Goal: Information Seeking & Learning: Learn about a topic

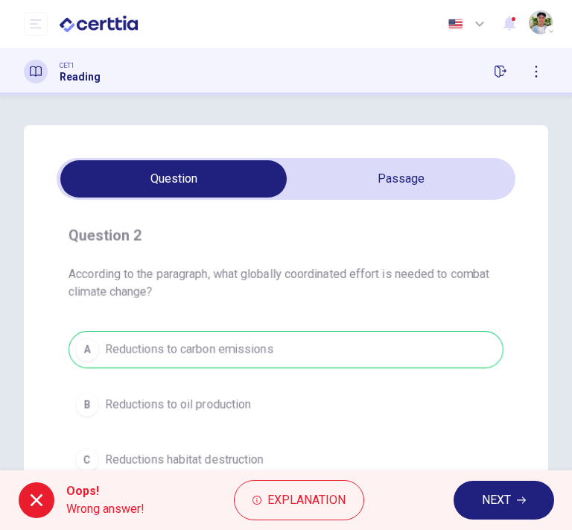
scroll to position [209, 0]
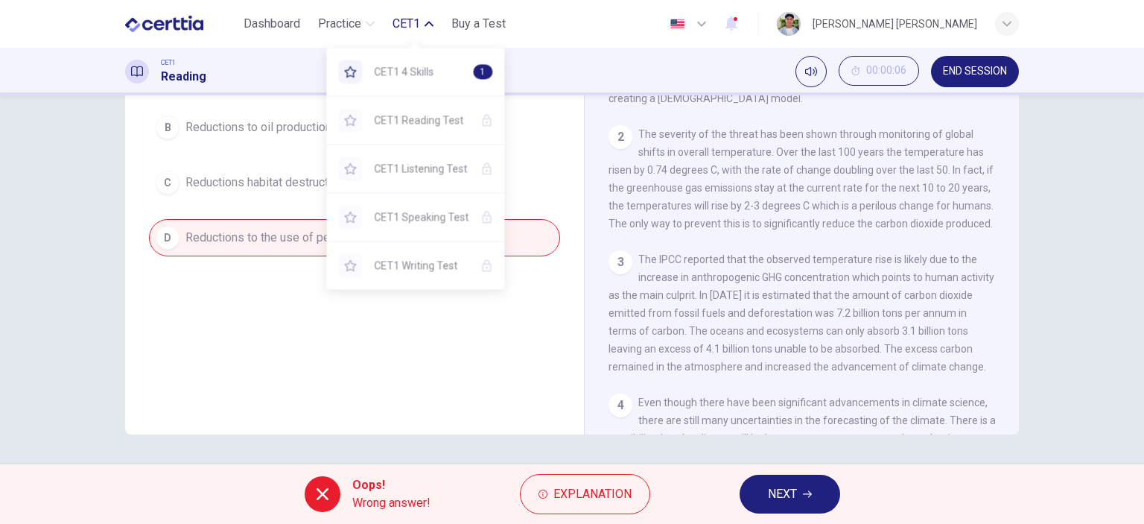
click at [398, 20] on span "CET1" at bounding box center [407, 24] width 28 height 18
click at [401, 24] on span "CET1" at bounding box center [407, 24] width 28 height 18
click at [402, 23] on span "CET1" at bounding box center [407, 24] width 28 height 18
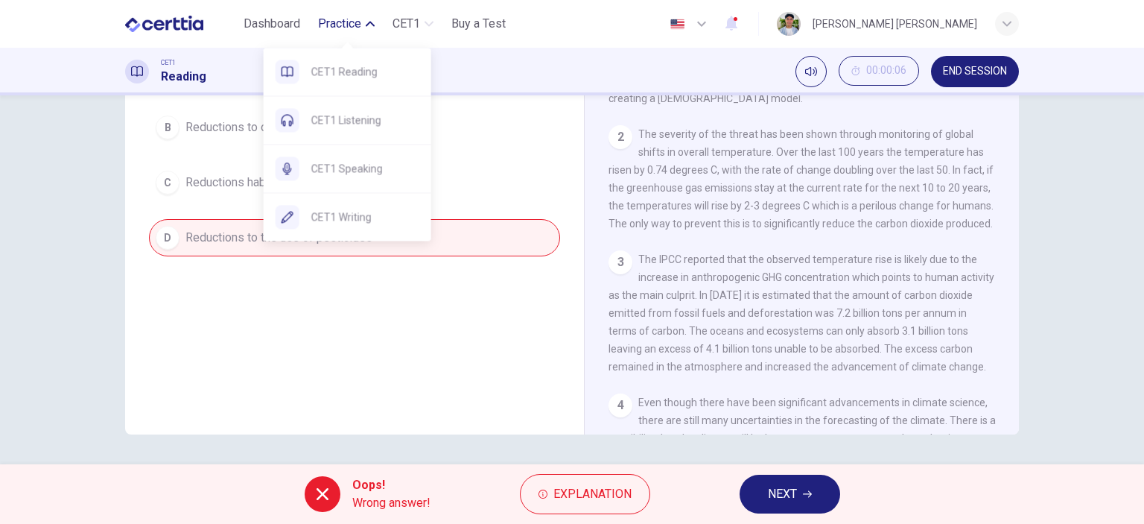
click at [357, 20] on span "Practice" at bounding box center [339, 24] width 43 height 18
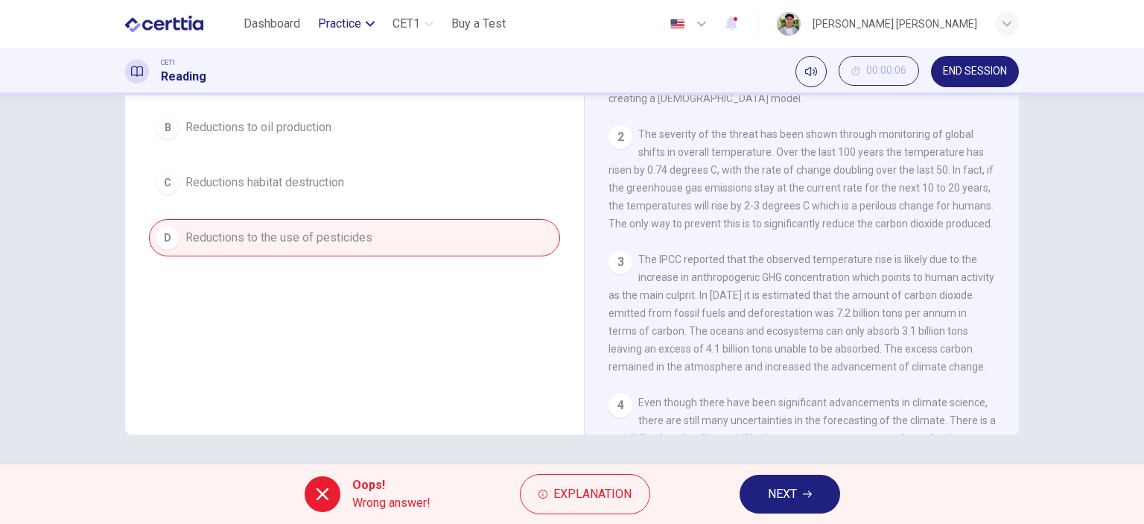
click at [356, 22] on span "Practice" at bounding box center [339, 24] width 43 height 18
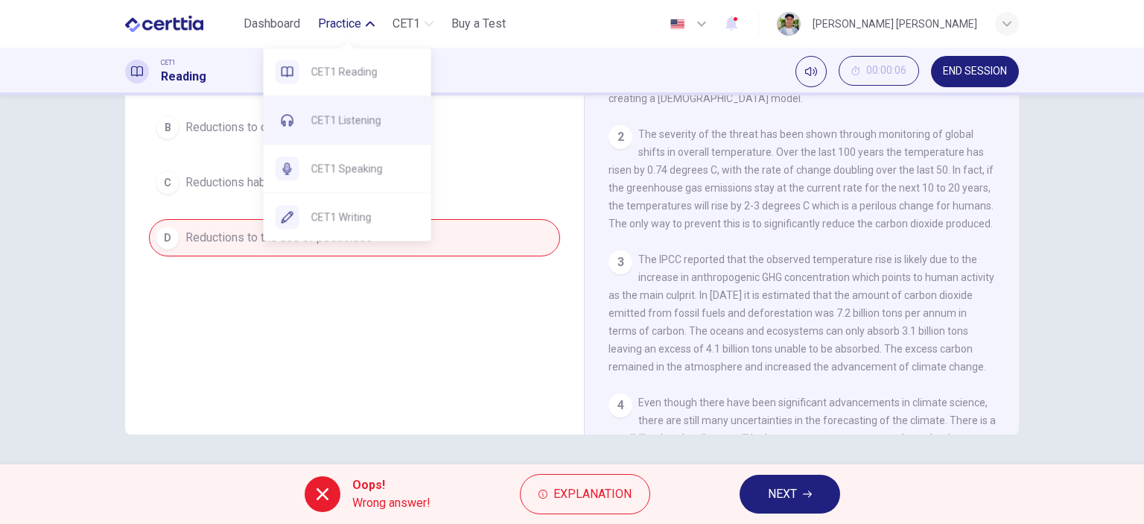
click at [378, 123] on span "CET1 Listening" at bounding box center [365, 120] width 108 height 18
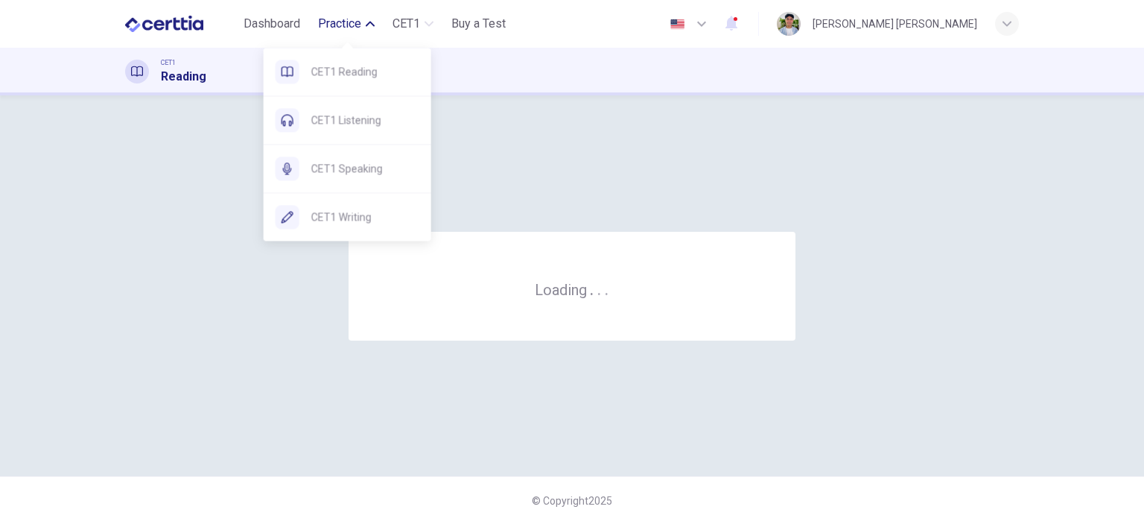
scroll to position [0, 0]
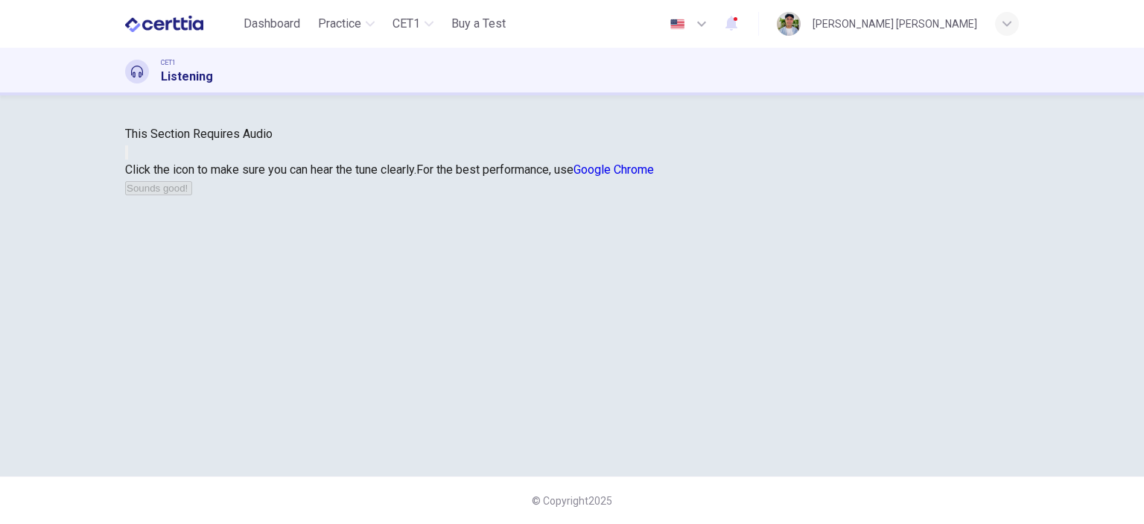
scroll to position [149, 0]
click at [128, 159] on button "button" at bounding box center [126, 152] width 3 height 14
click at [192, 195] on button "Sounds good!" at bounding box center [158, 188] width 67 height 14
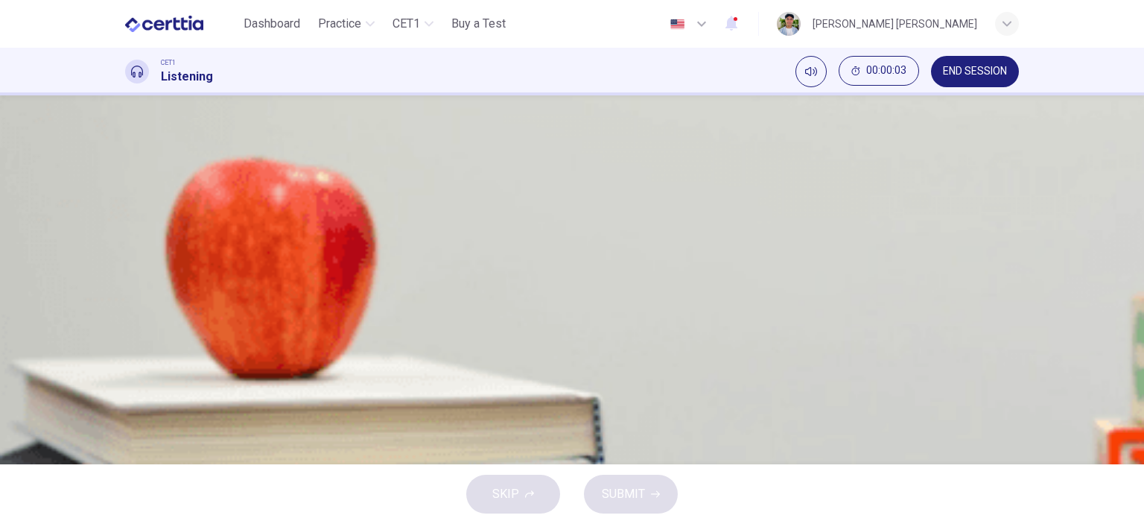
scroll to position [0, 0]
click at [137, 385] on button "button" at bounding box center [131, 391] width 12 height 12
click at [141, 393] on icon "button" at bounding box center [140, 399] width 13 height 13
click at [131, 368] on icon "button" at bounding box center [131, 368] width 0 height 0
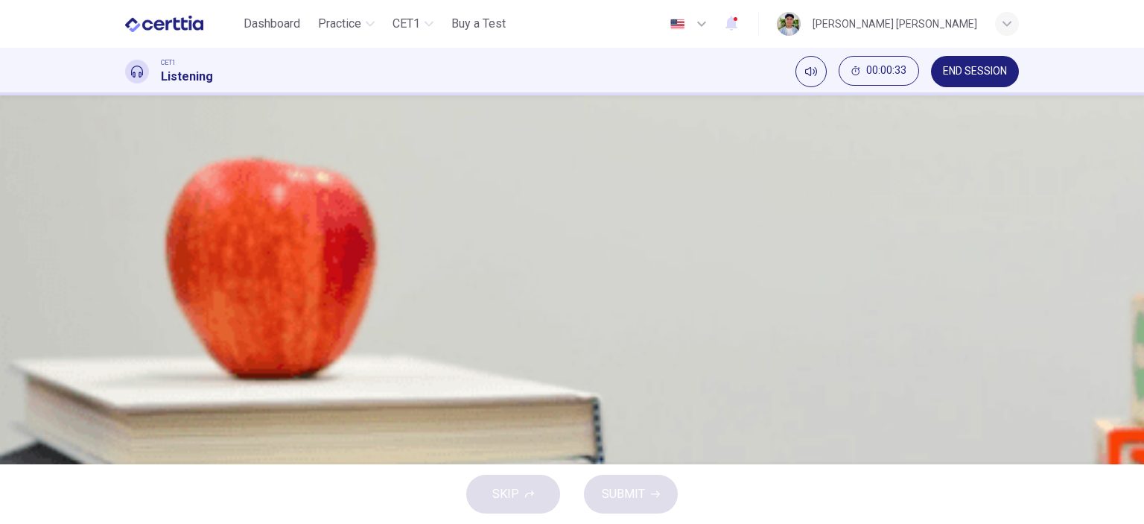
scroll to position [55, 0]
click at [125, 378] on span at bounding box center [125, 378] width 0 height 0
click at [137, 362] on button "button" at bounding box center [131, 368] width 12 height 12
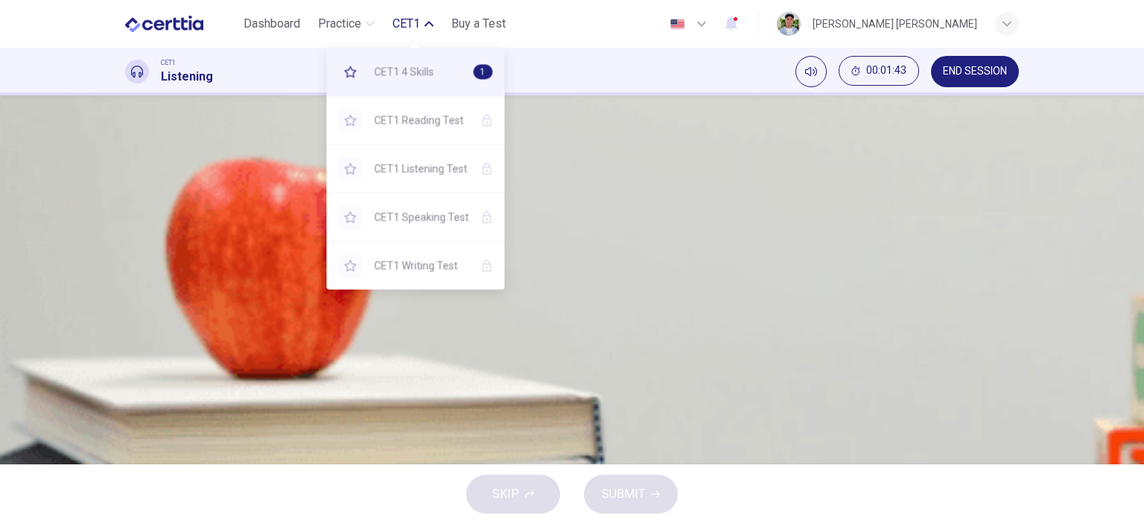
type input "*"
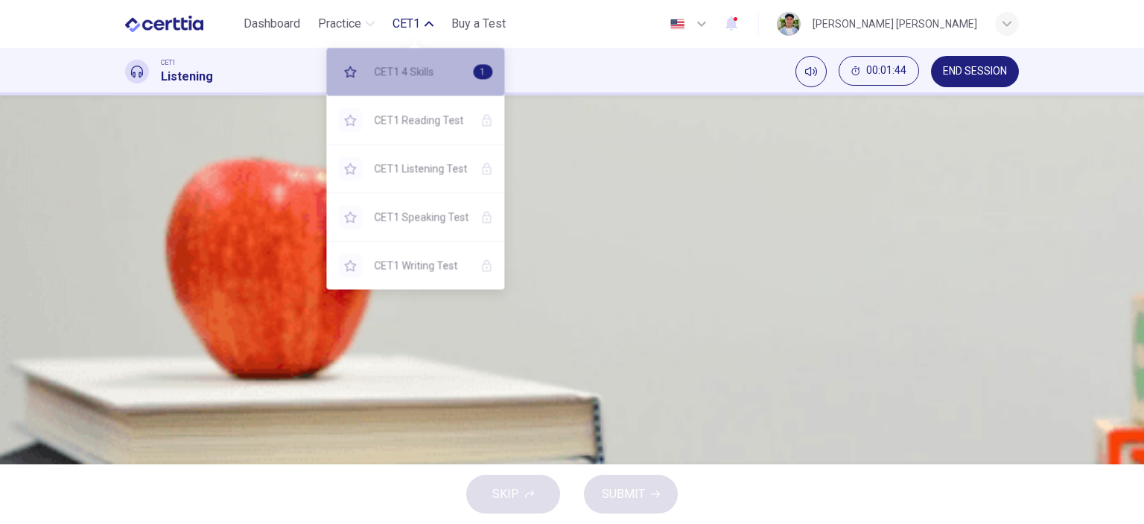
click at [424, 66] on span "CET1 4 Skills" at bounding box center [417, 72] width 87 height 18
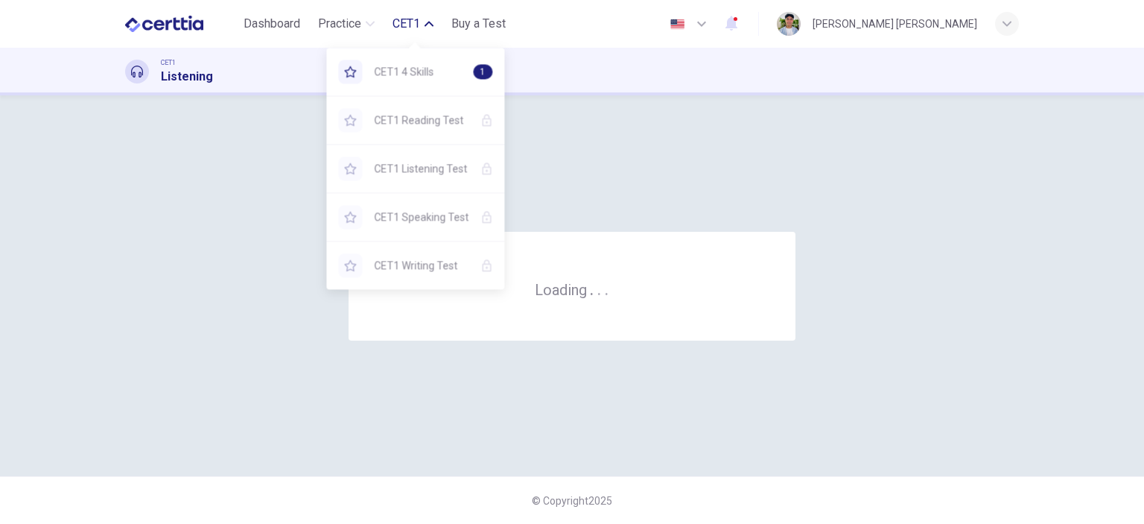
scroll to position [0, 0]
